Goal: Transaction & Acquisition: Purchase product/service

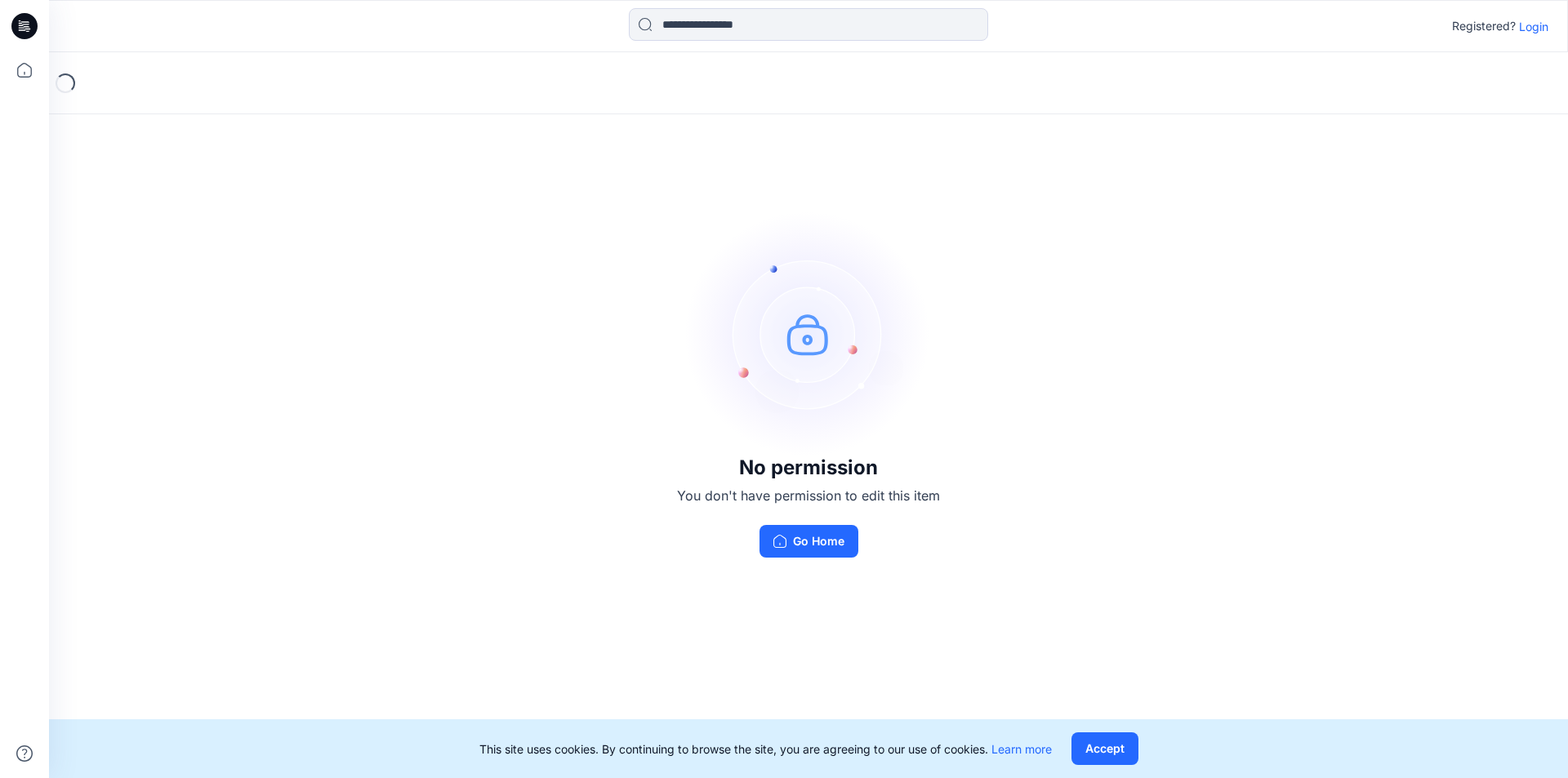
click at [1534, 24] on p "Login" at bounding box center [1533, 26] width 30 height 17
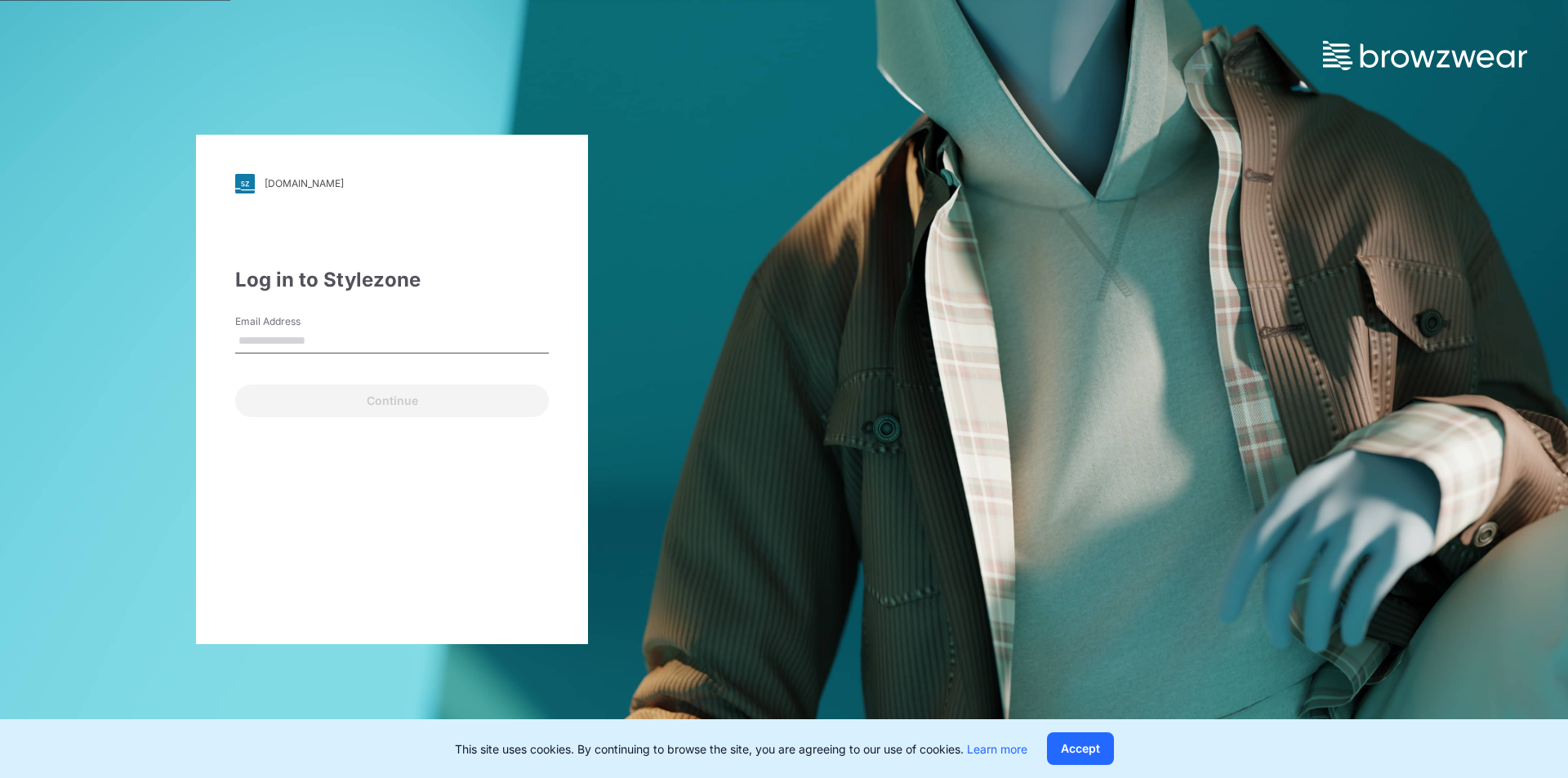
type input "**********"
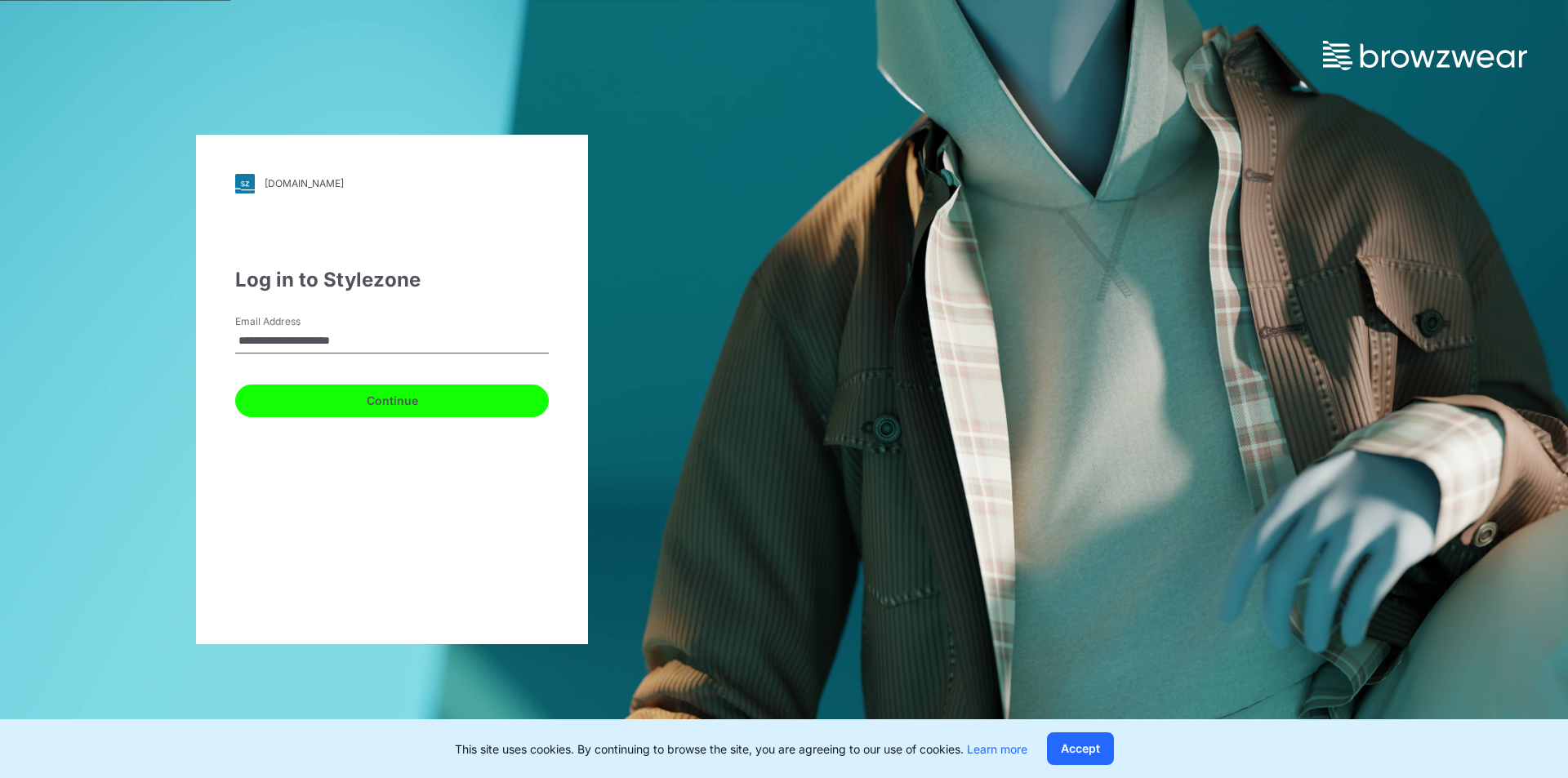
click at [402, 403] on button "Continue" at bounding box center [392, 401] width 314 height 33
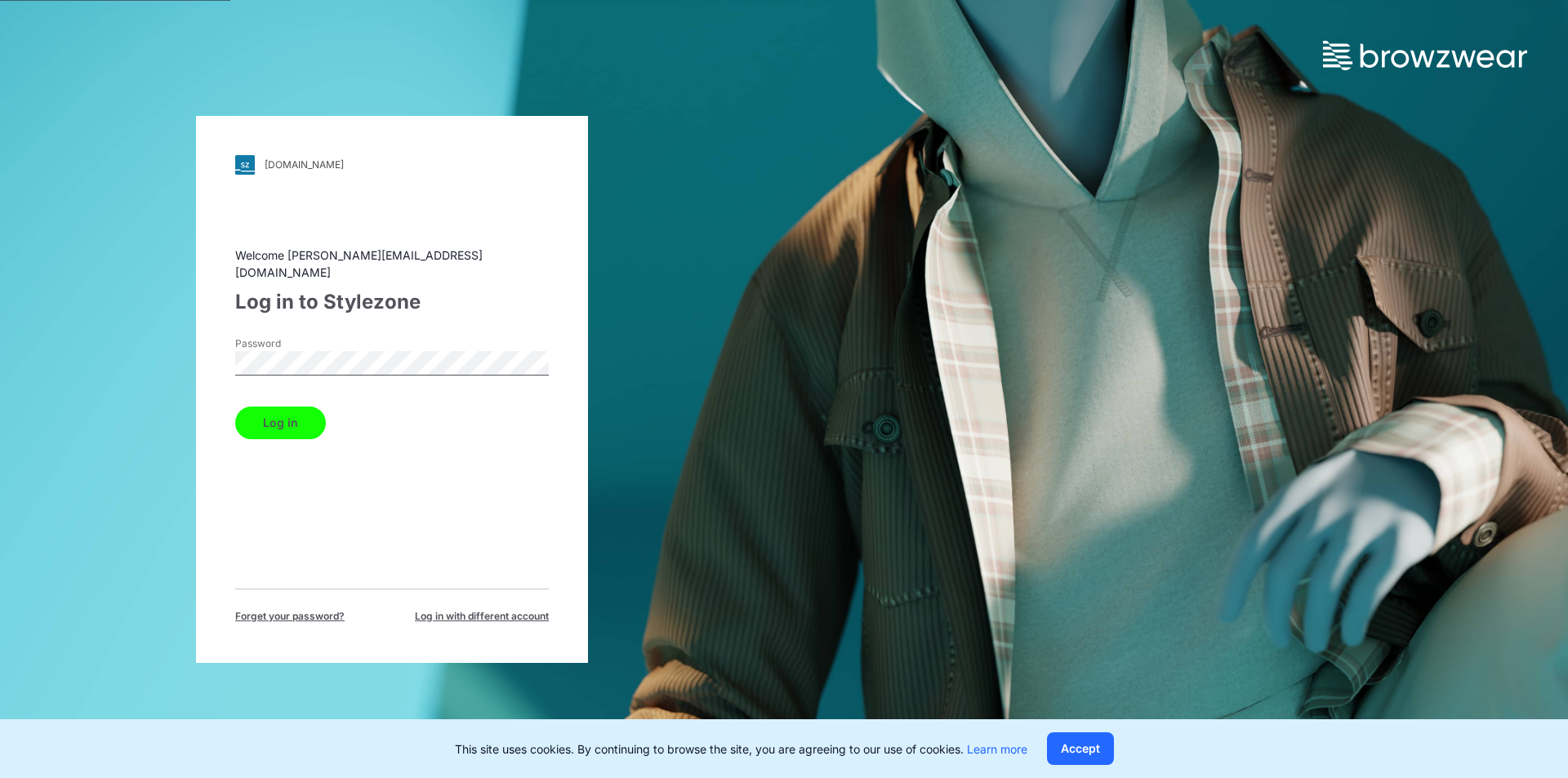
click at [298, 411] on button "Log in" at bounding box center [281, 423] width 91 height 33
